Goal: Share content

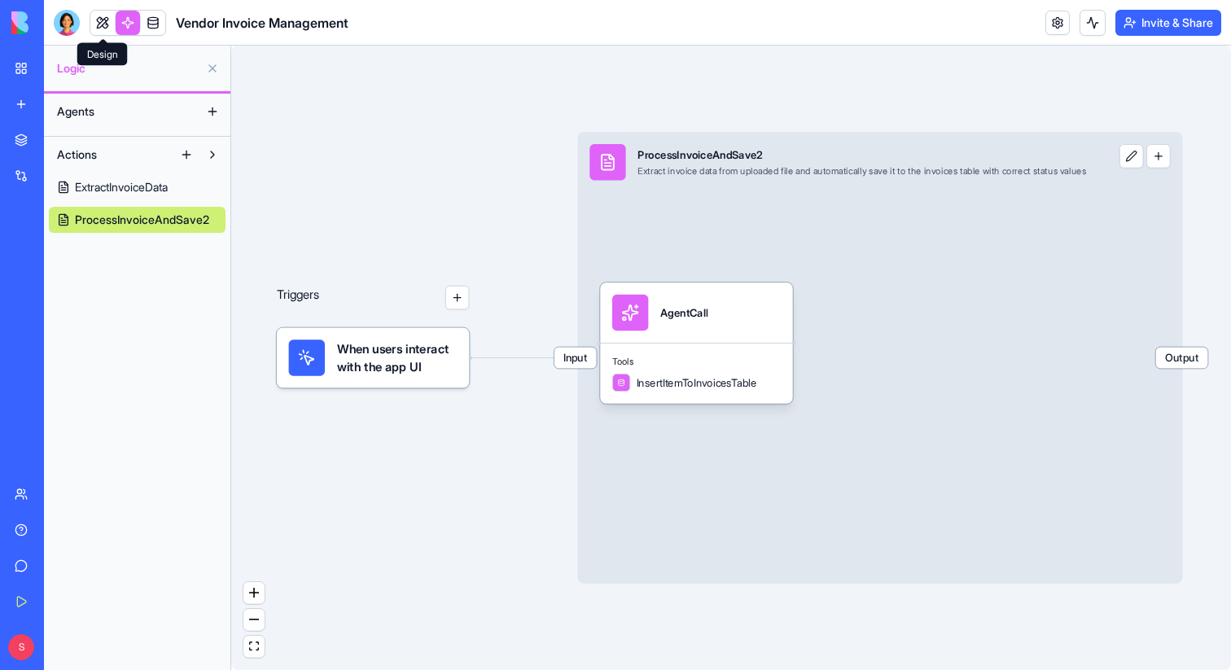
click at [100, 24] on link at bounding box center [102, 23] width 24 height 24
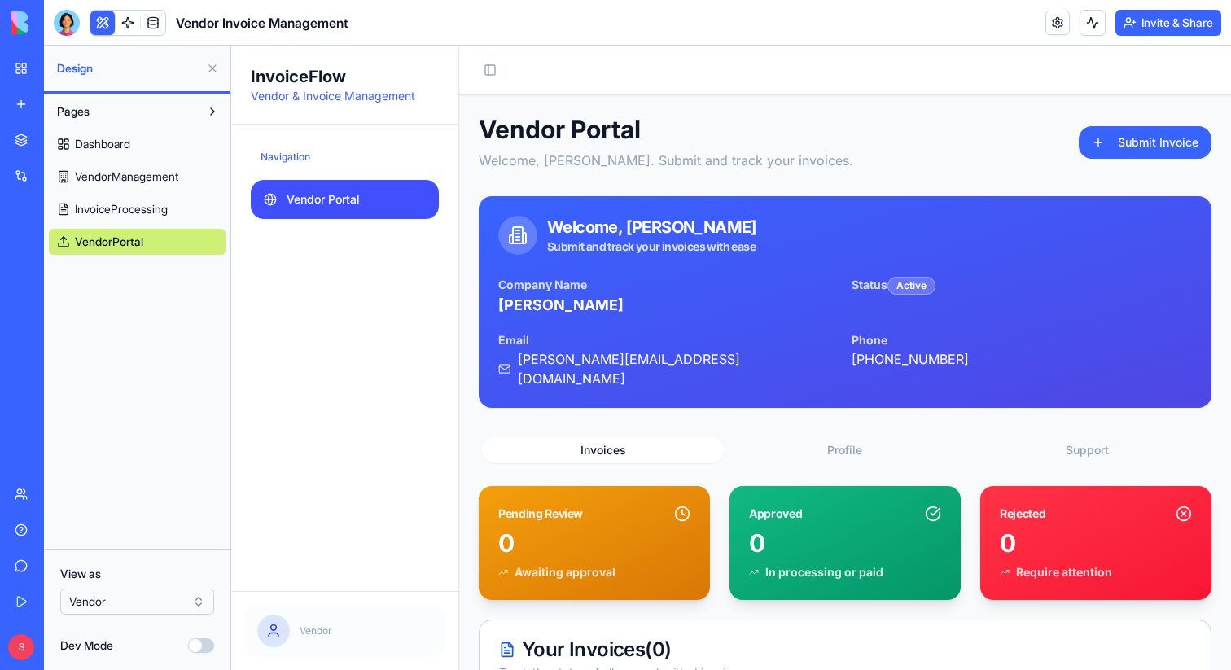
click at [211, 68] on button at bounding box center [212, 68] width 26 height 26
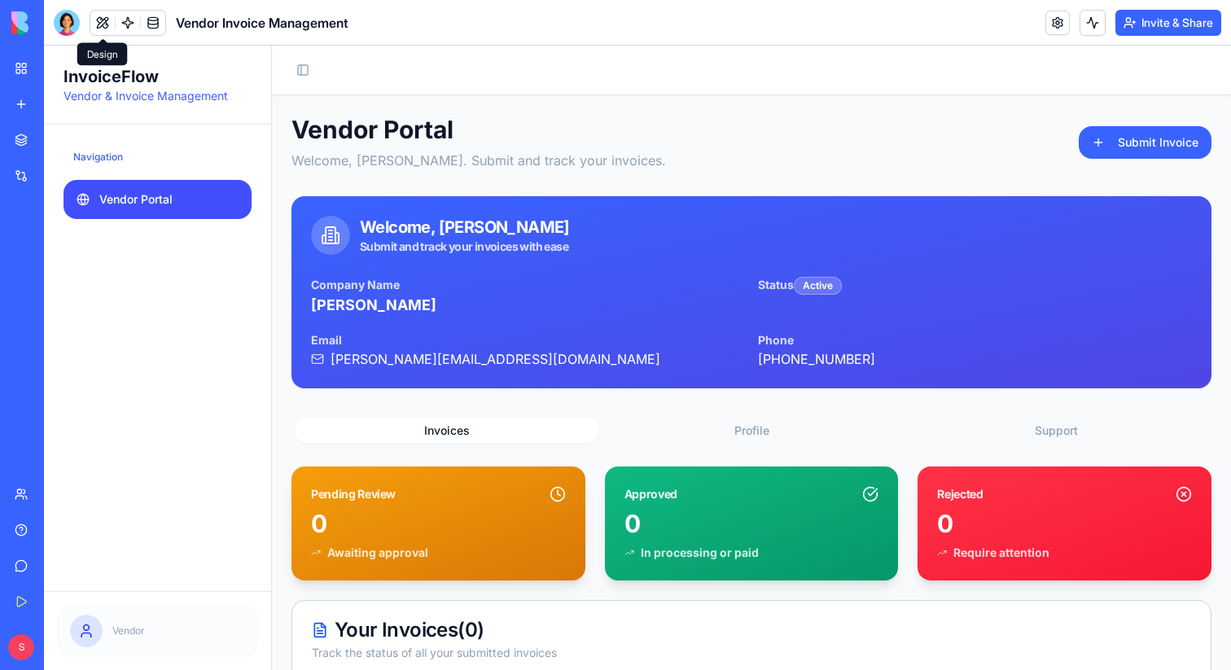
click at [1134, 15] on button "Invite & Share" at bounding box center [1168, 23] width 106 height 26
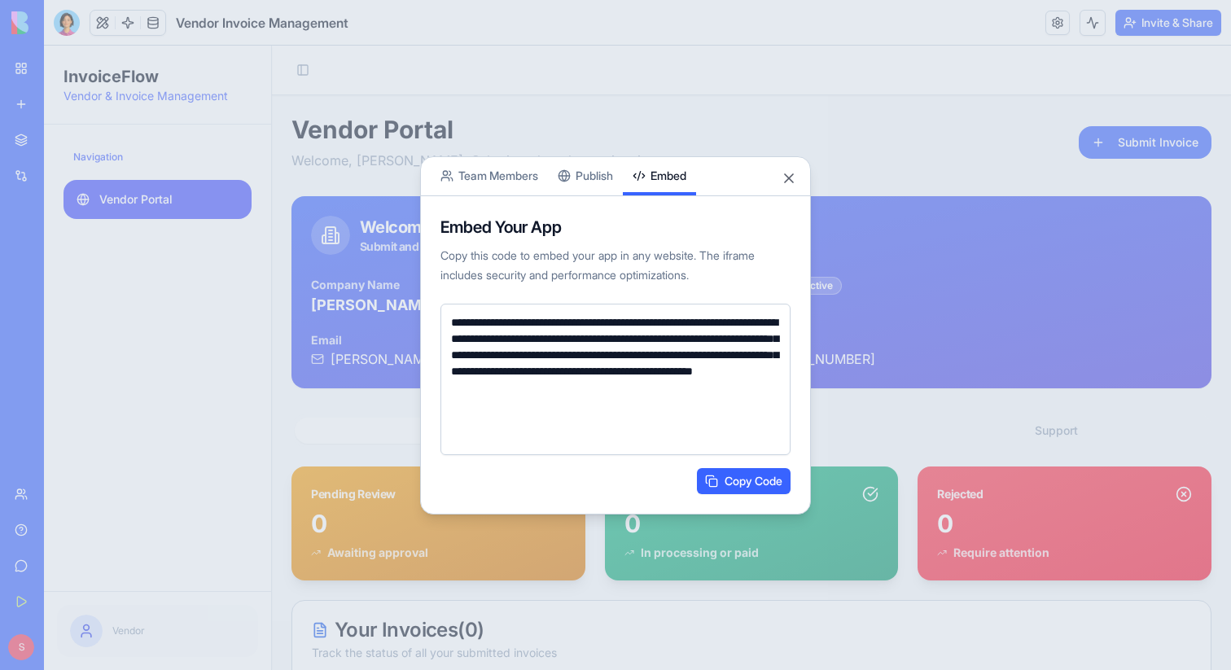
click at [466, 179] on div "**********" at bounding box center [615, 335] width 391 height 358
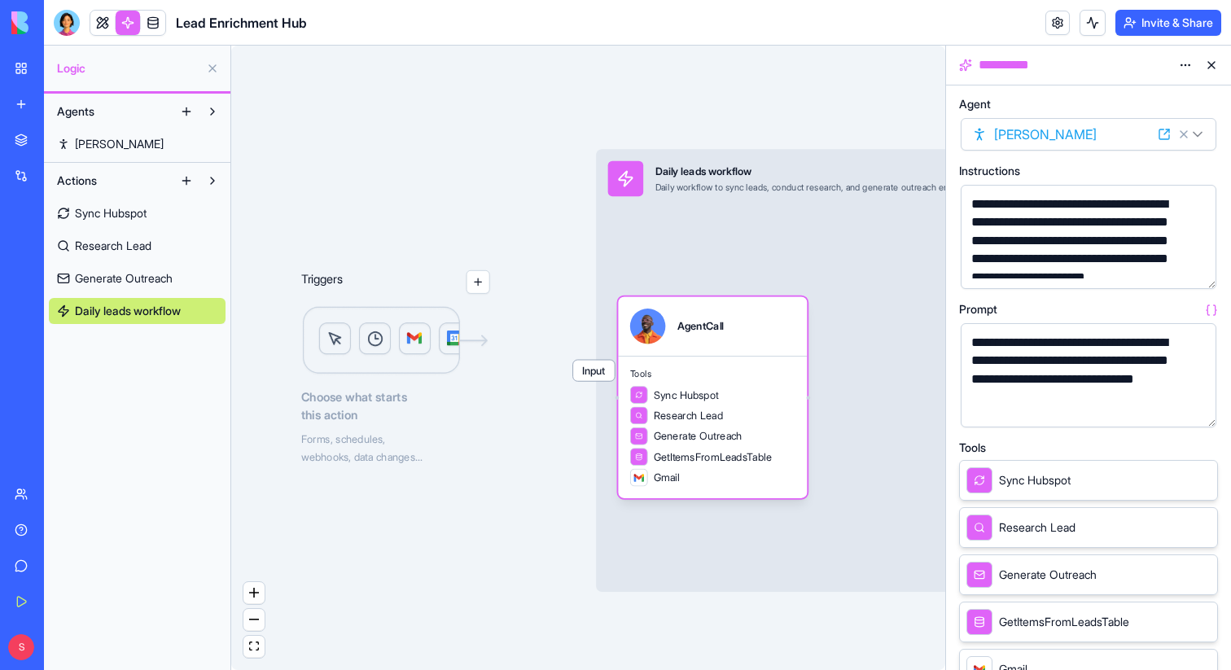
scroll to position [30, 0]
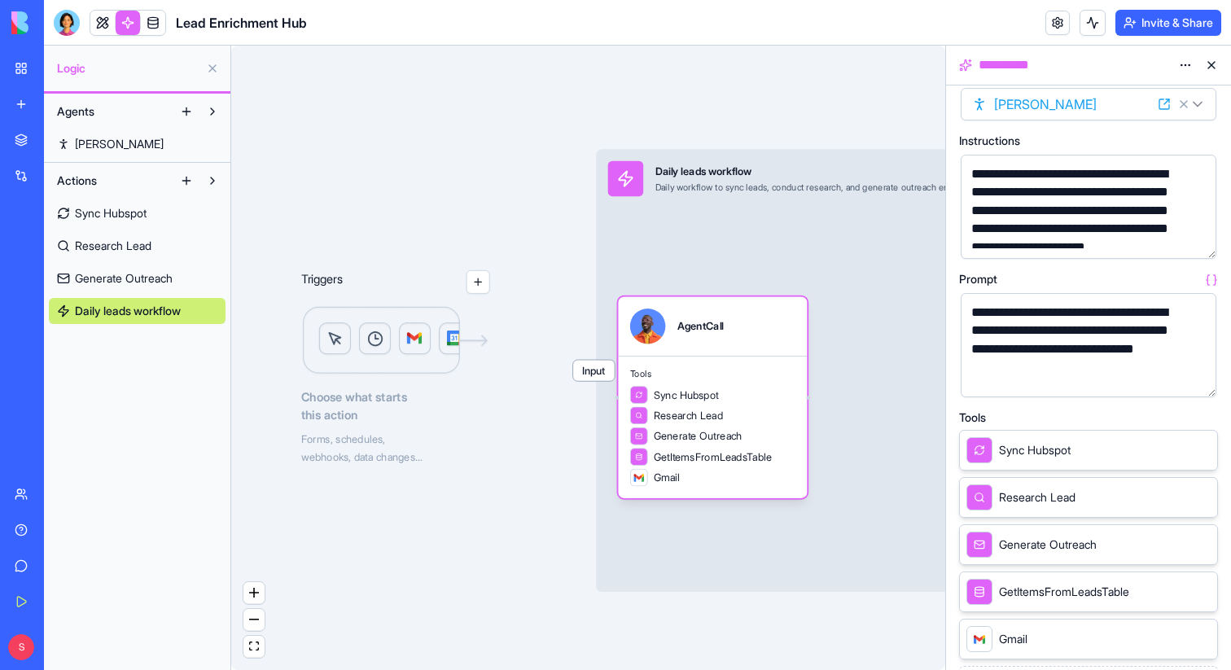
click at [1228, 64] on div "**********" at bounding box center [1088, 65] width 285 height 39
click at [1215, 64] on button at bounding box center [1211, 65] width 26 height 26
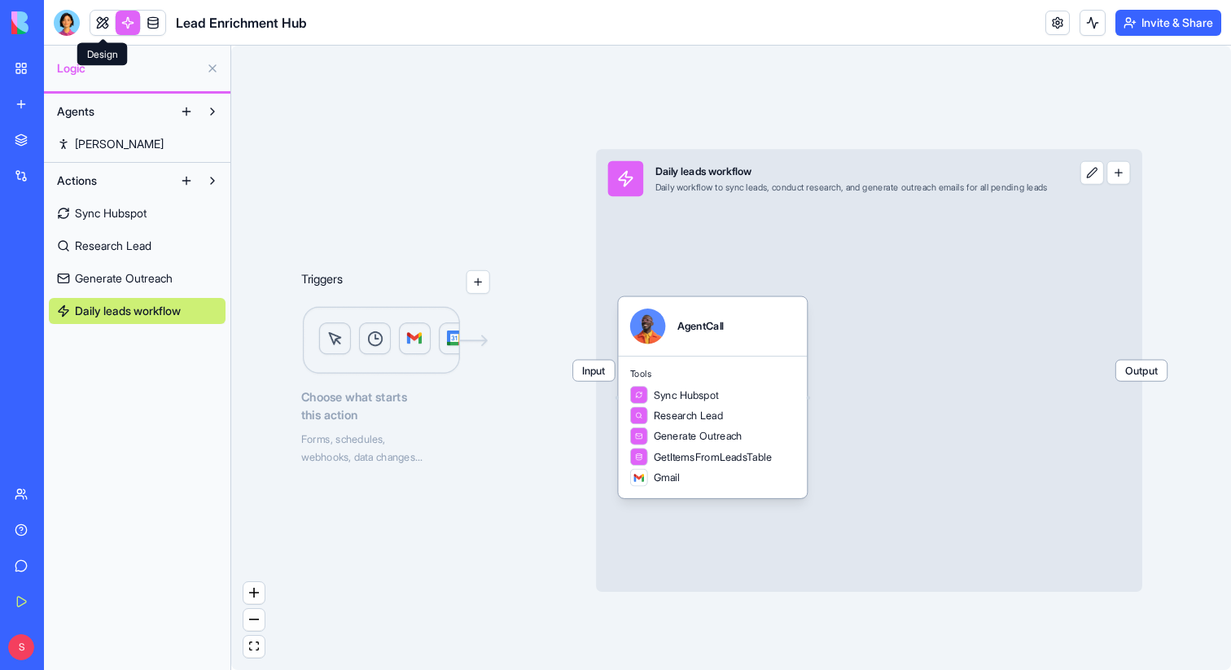
click at [99, 22] on link at bounding box center [102, 23] width 24 height 24
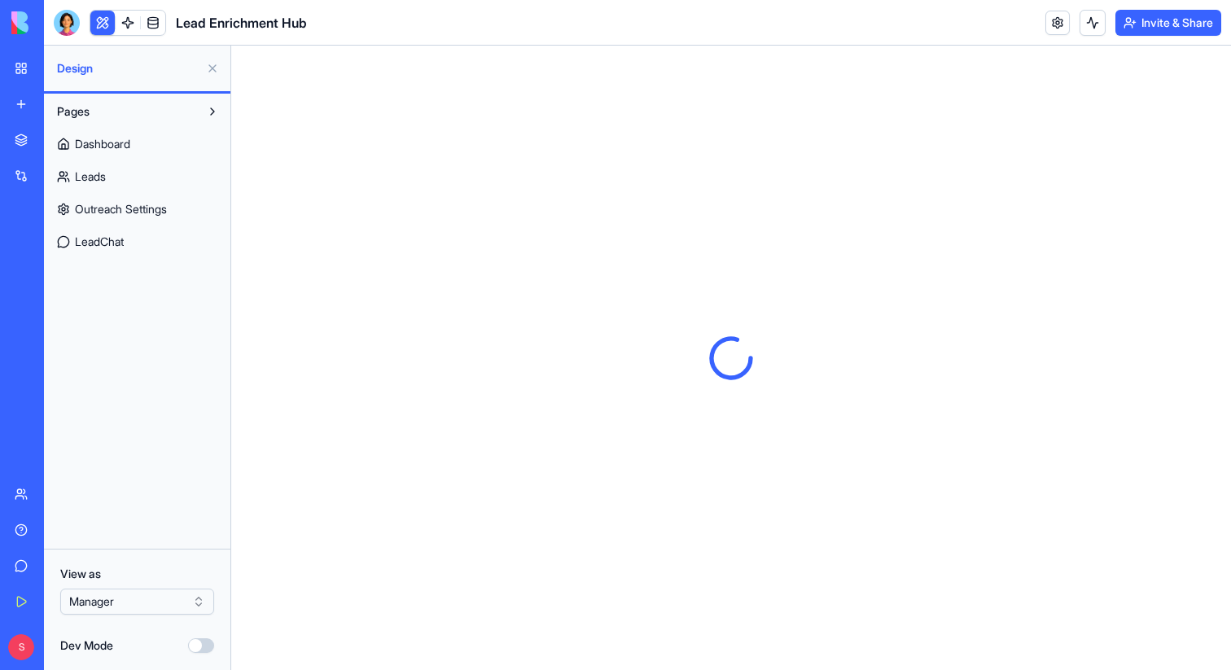
click at [211, 68] on button at bounding box center [212, 68] width 26 height 26
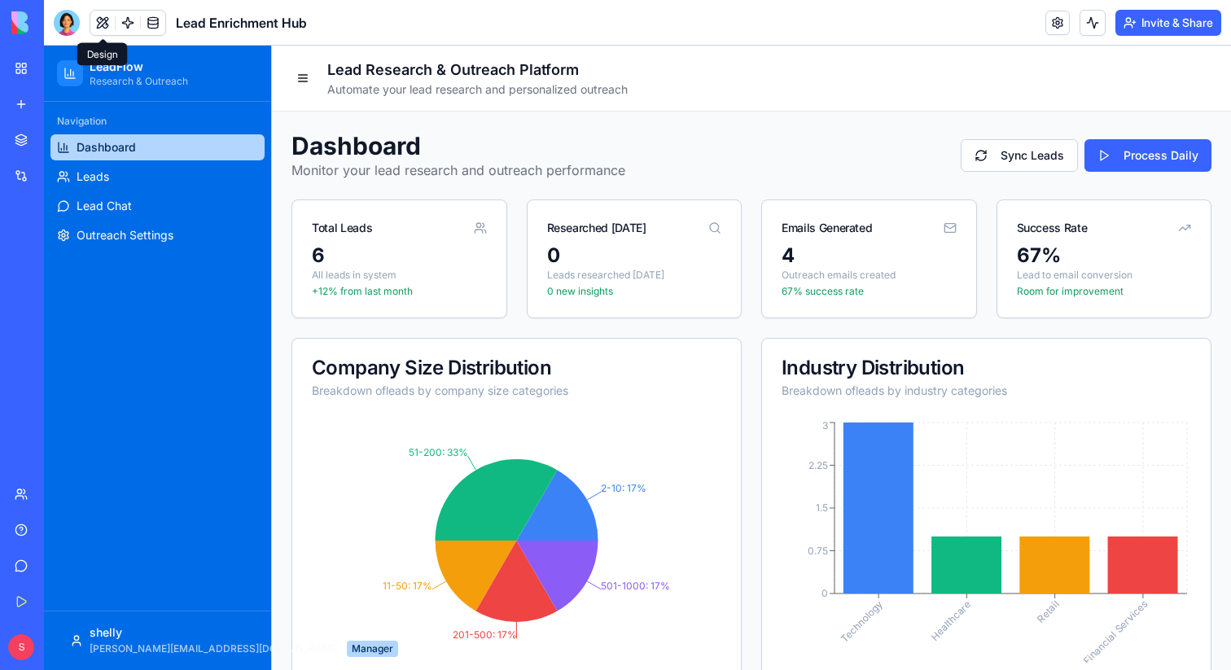
click at [1149, 30] on button "Invite & Share" at bounding box center [1168, 23] width 106 height 26
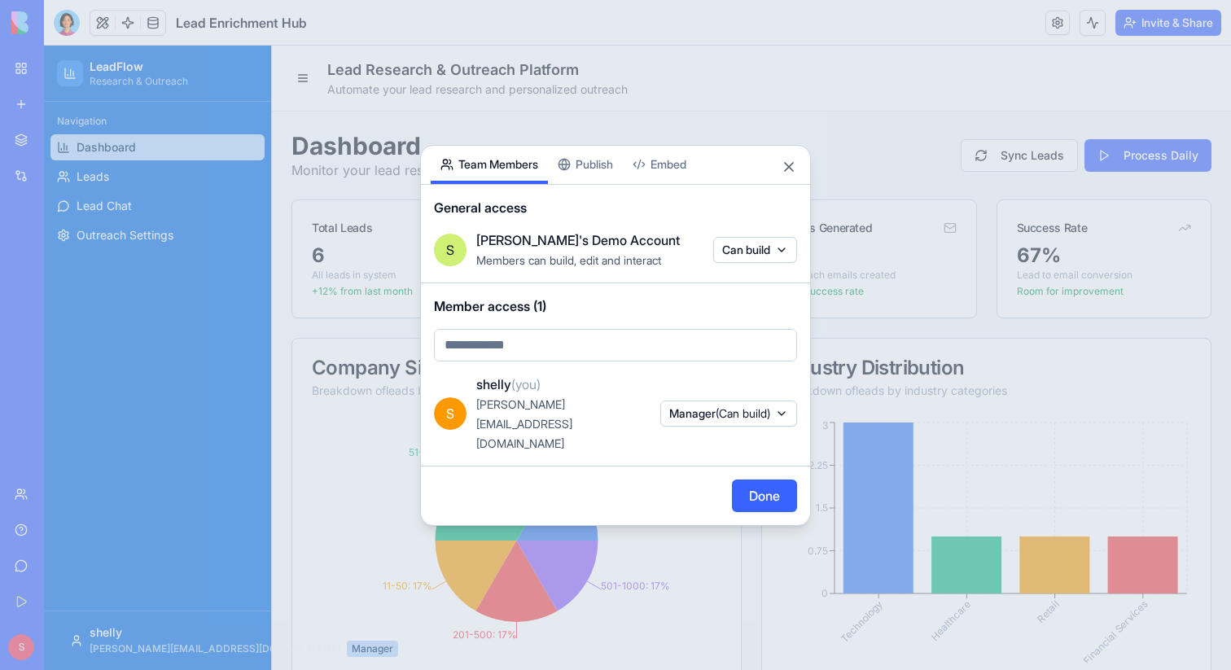
click at [697, 20] on div at bounding box center [615, 335] width 1231 height 670
